Goal: Navigation & Orientation: Find specific page/section

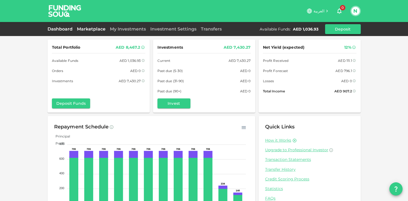
click at [92, 28] on link "Marketplace" at bounding box center [91, 28] width 33 height 5
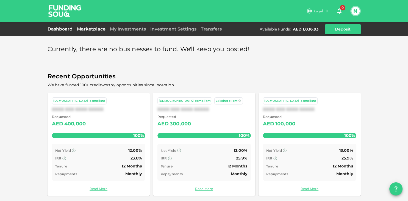
click at [57, 28] on link "Dashboard" at bounding box center [61, 28] width 27 height 5
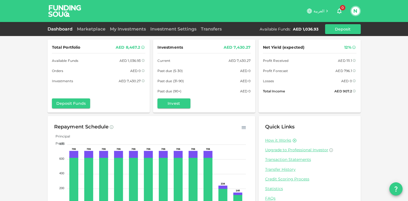
click at [135, 26] on div "Dashboard Marketplace My Investments Investment Settings Transfers Available Fu…" at bounding box center [204, 29] width 313 height 10
click at [133, 28] on link "My Investments" at bounding box center [128, 28] width 40 height 5
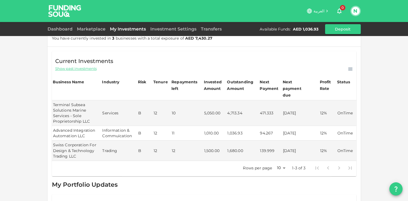
scroll to position [32, 0]
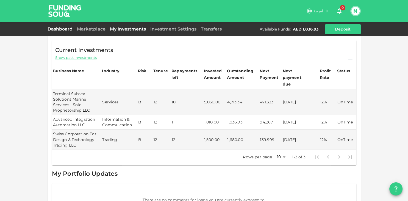
click at [61, 30] on link "Dashboard" at bounding box center [61, 28] width 27 height 5
